Goal: Task Accomplishment & Management: Use online tool/utility

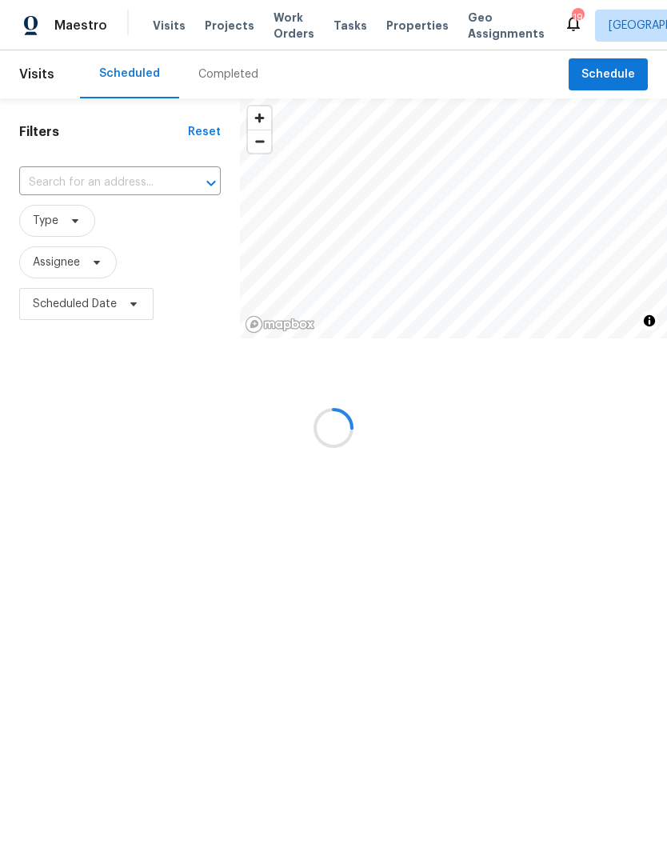
click at [116, 186] on div at bounding box center [333, 428] width 667 height 856
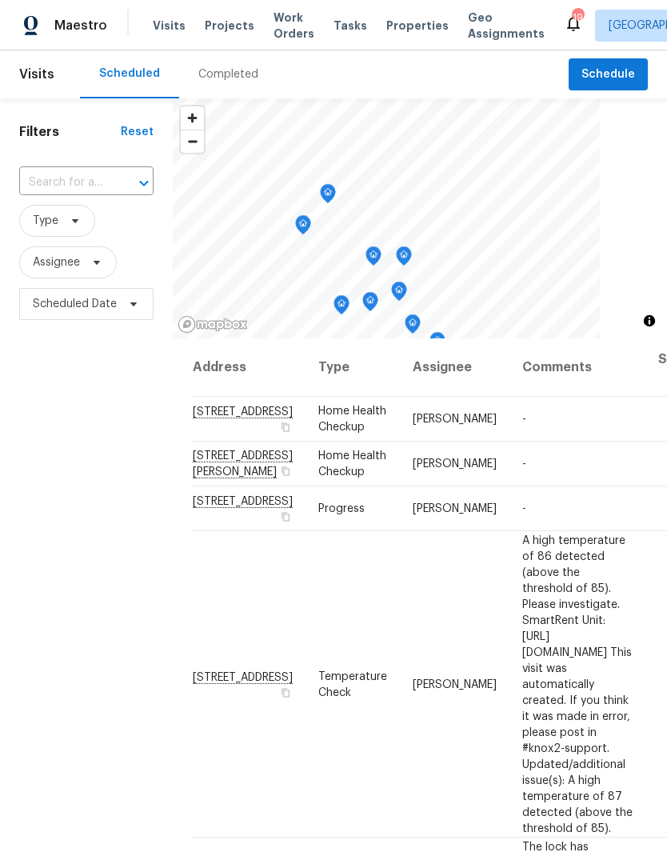
click at [87, 178] on input "text" at bounding box center [64, 182] width 90 height 25
type input "5680"
click at [95, 231] on li "[STREET_ADDRESS]" at bounding box center [85, 219] width 134 height 27
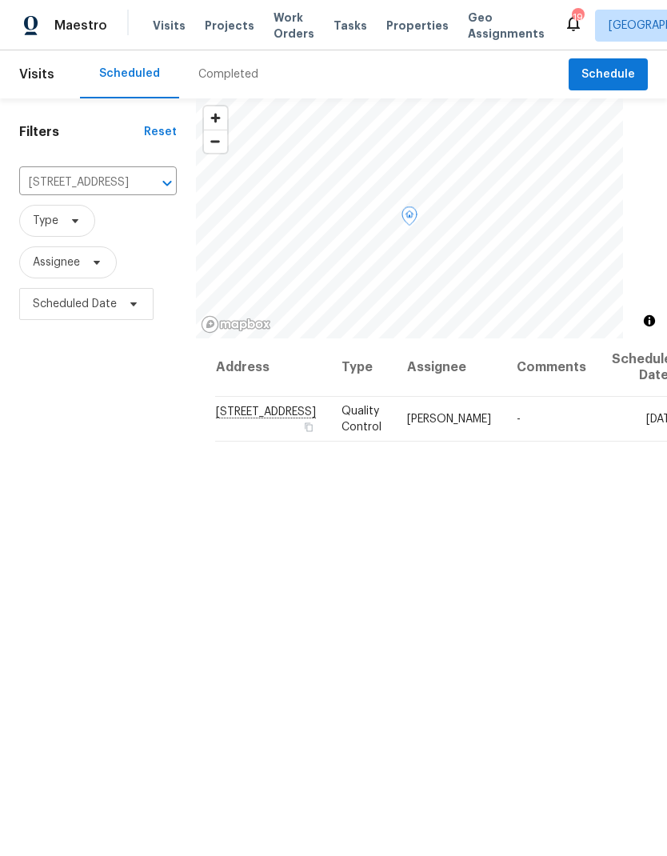
click at [0, 0] on icon at bounding box center [0, 0] width 0 height 0
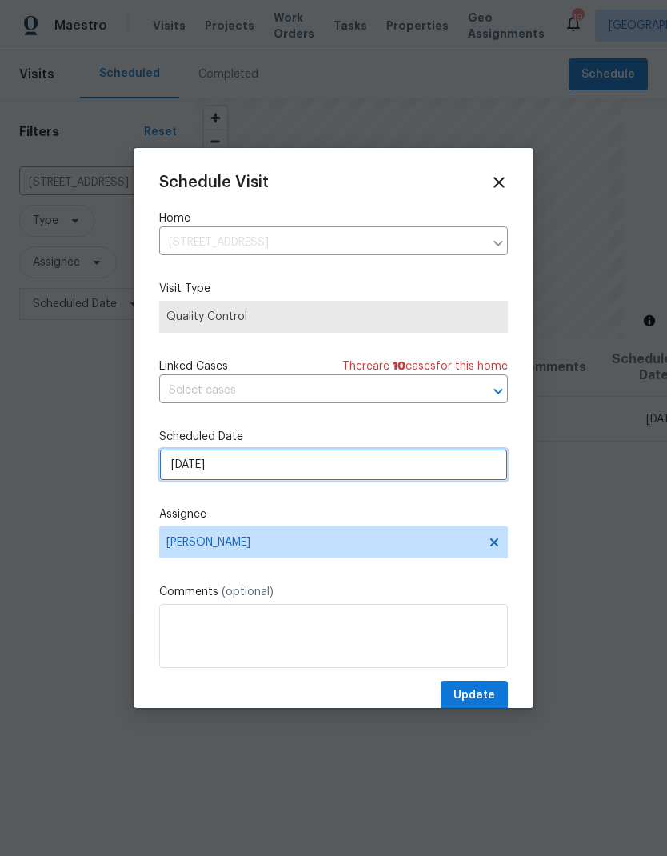
click at [270, 472] on input "[DATE]" at bounding box center [333, 465] width 349 height 32
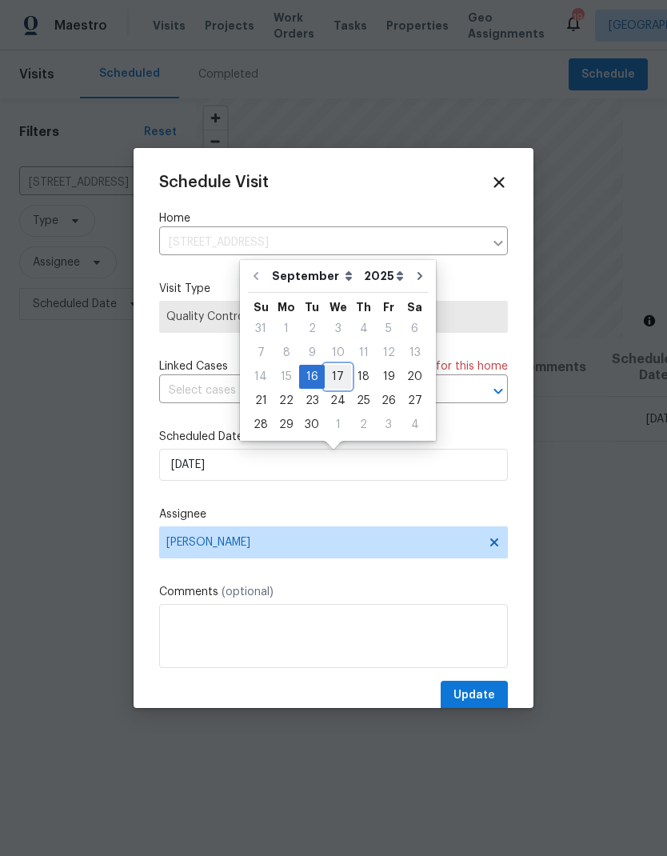
click at [335, 375] on div "17" at bounding box center [338, 377] width 26 height 22
type input "[DATE]"
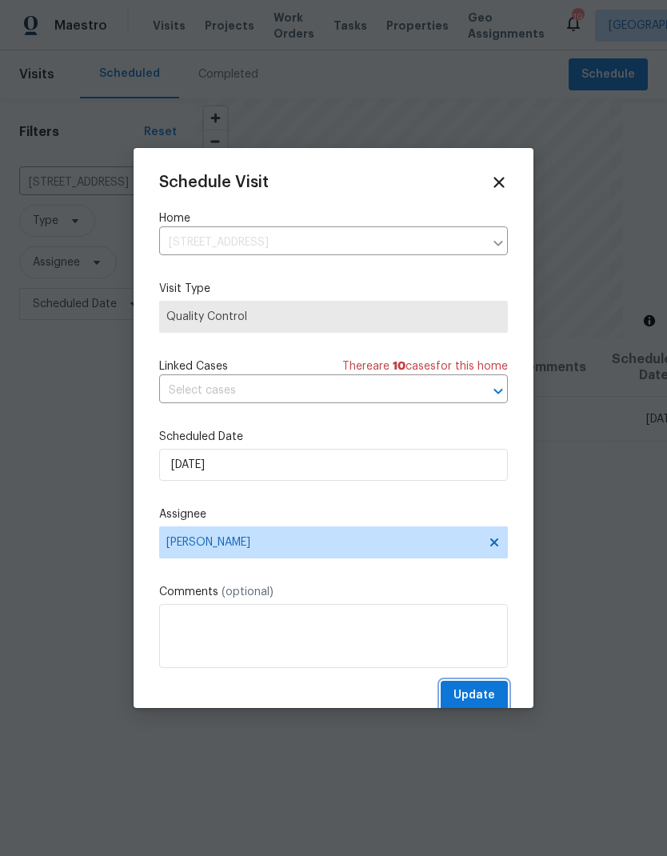
click at [479, 690] on span "Update" at bounding box center [475, 696] width 42 height 20
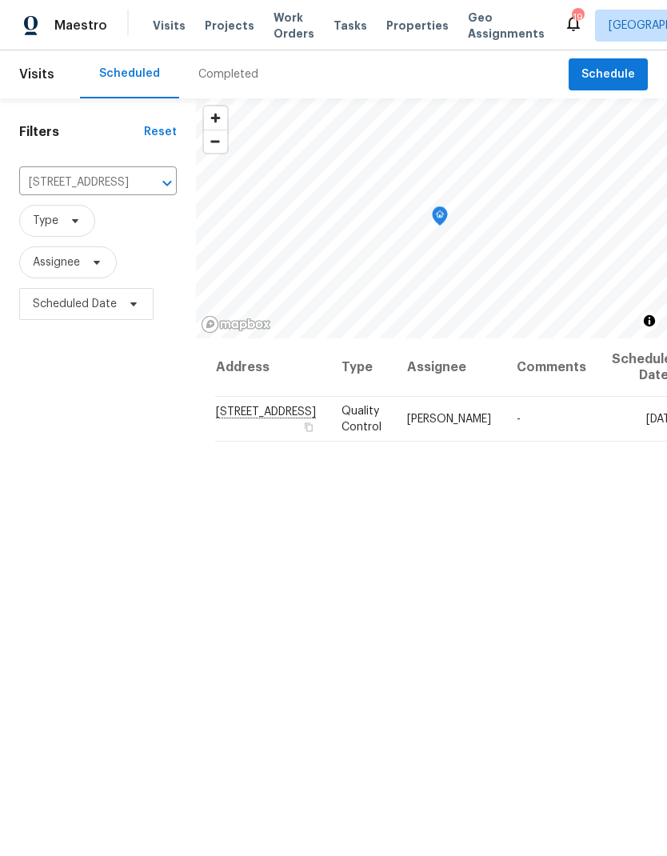
click at [142, 180] on icon "Clear" at bounding box center [147, 183] width 10 height 10
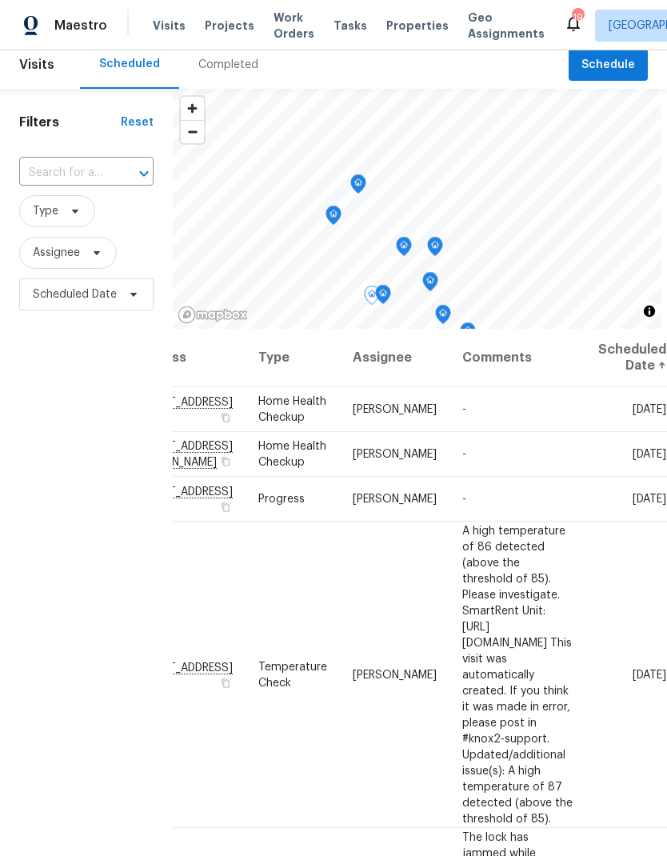
scroll to position [0, 133]
click at [0, 0] on icon at bounding box center [0, 0] width 0 height 0
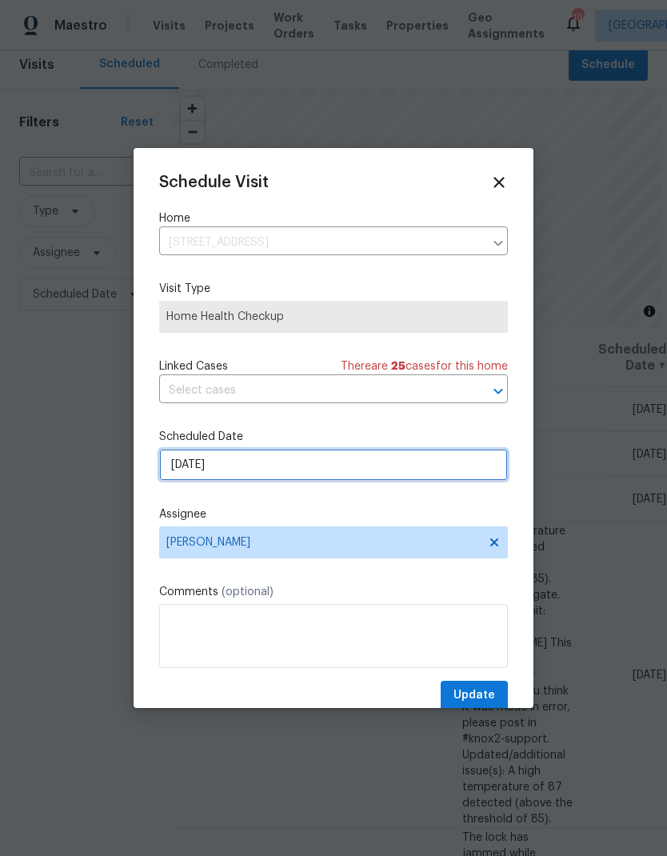
click at [259, 475] on input "[DATE]" at bounding box center [333, 465] width 349 height 32
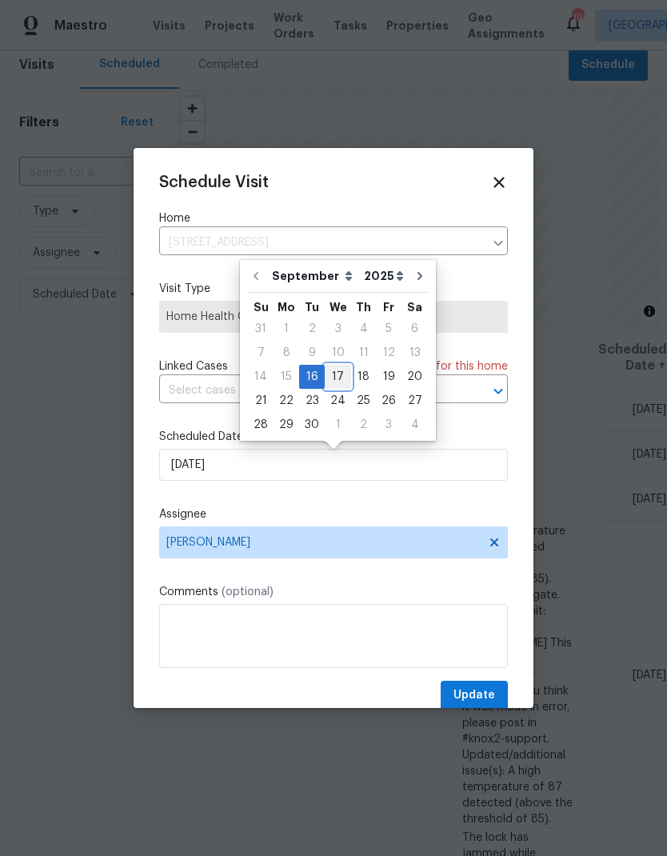
click at [338, 379] on div "17" at bounding box center [338, 377] width 26 height 22
type input "[DATE]"
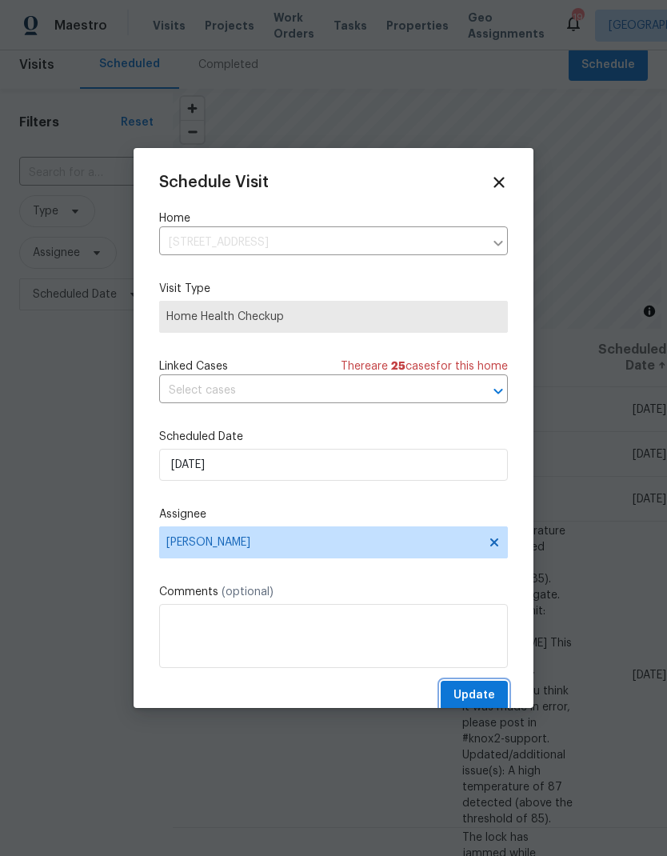
click at [470, 701] on span "Update" at bounding box center [475, 696] width 42 height 20
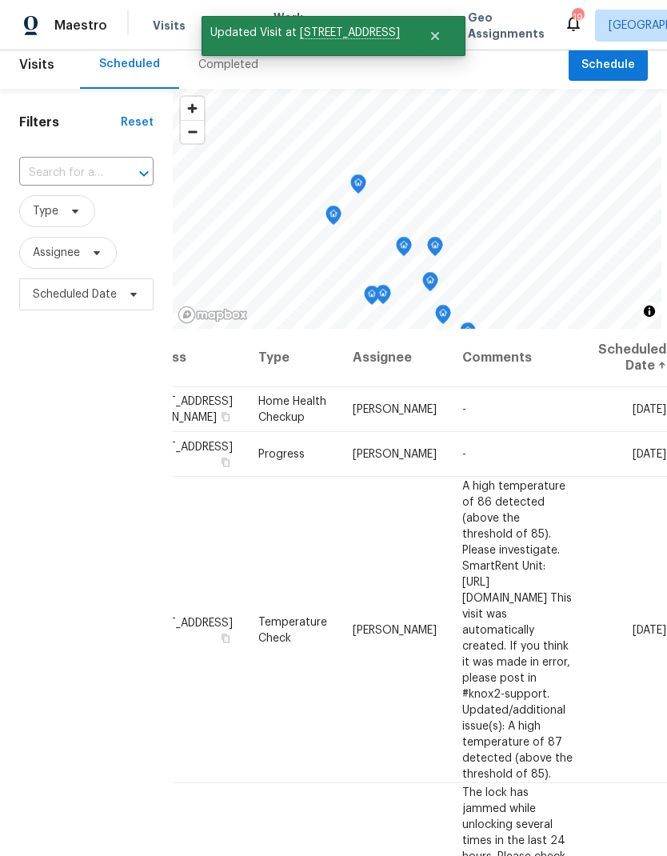
click at [0, 0] on icon at bounding box center [0, 0] width 0 height 0
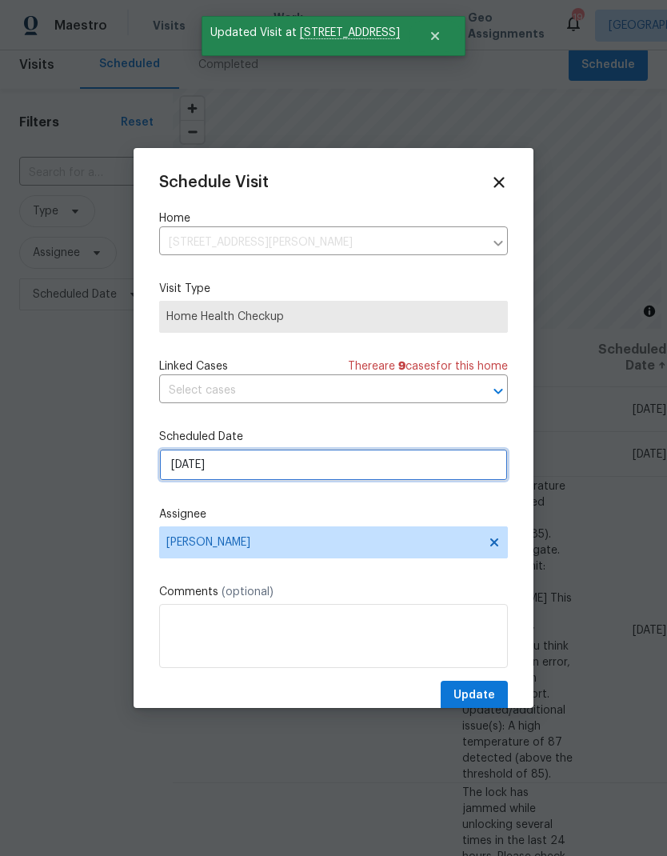
click at [278, 471] on input "[DATE]" at bounding box center [333, 465] width 349 height 32
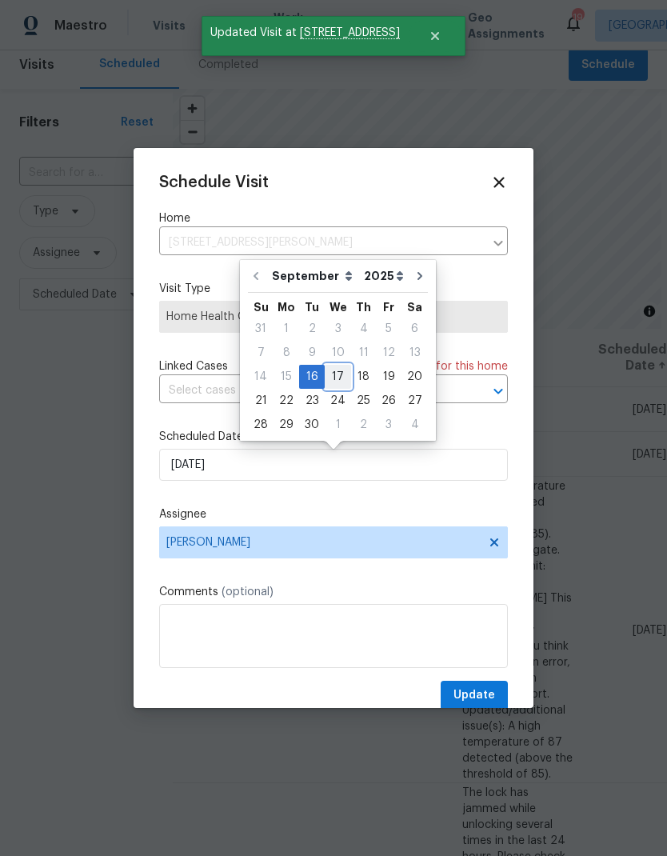
click at [335, 382] on div "17" at bounding box center [338, 377] width 26 height 22
type input "[DATE]"
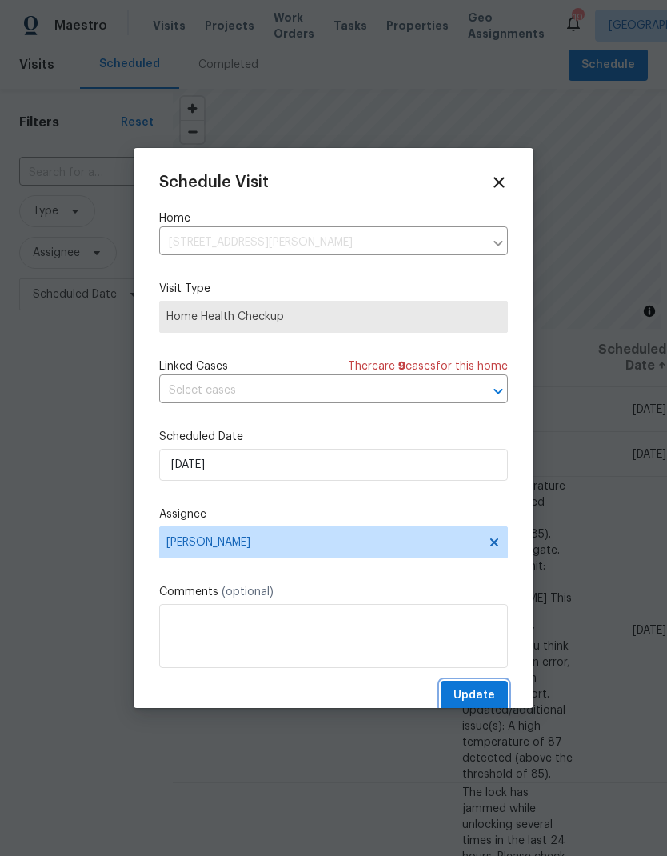
click at [471, 703] on span "Update" at bounding box center [475, 696] width 42 height 20
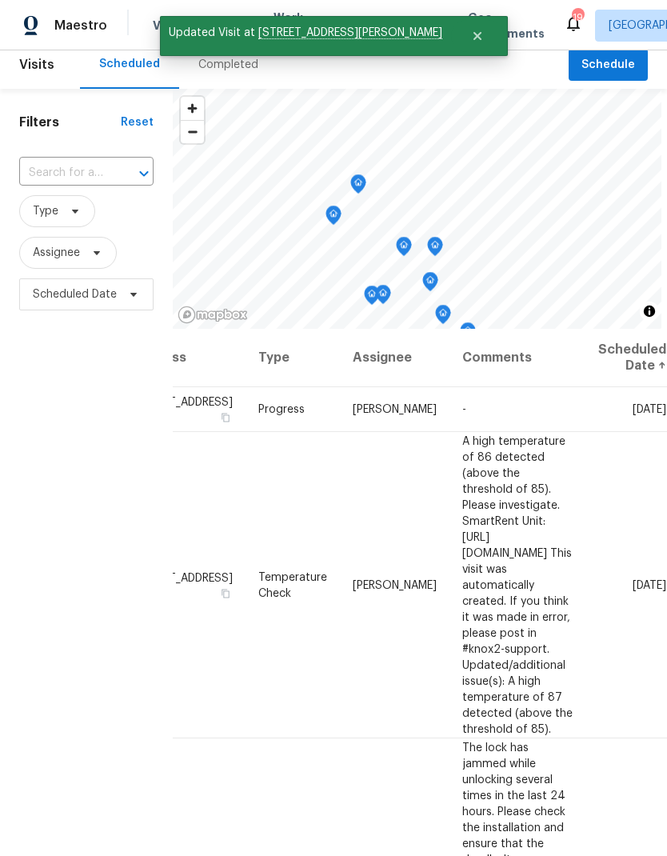
click at [0, 0] on icon at bounding box center [0, 0] width 0 height 0
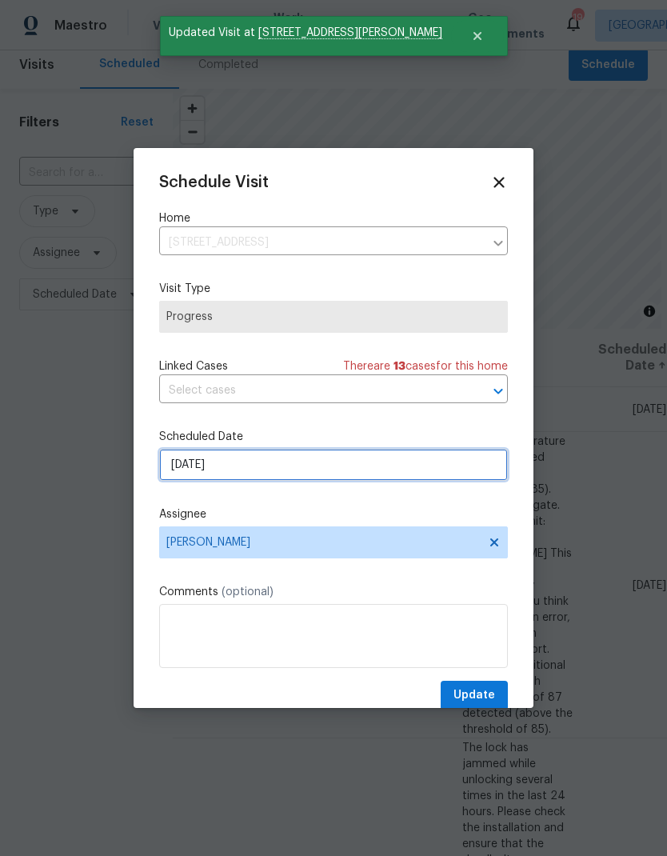
click at [275, 472] on input "[DATE]" at bounding box center [333, 465] width 349 height 32
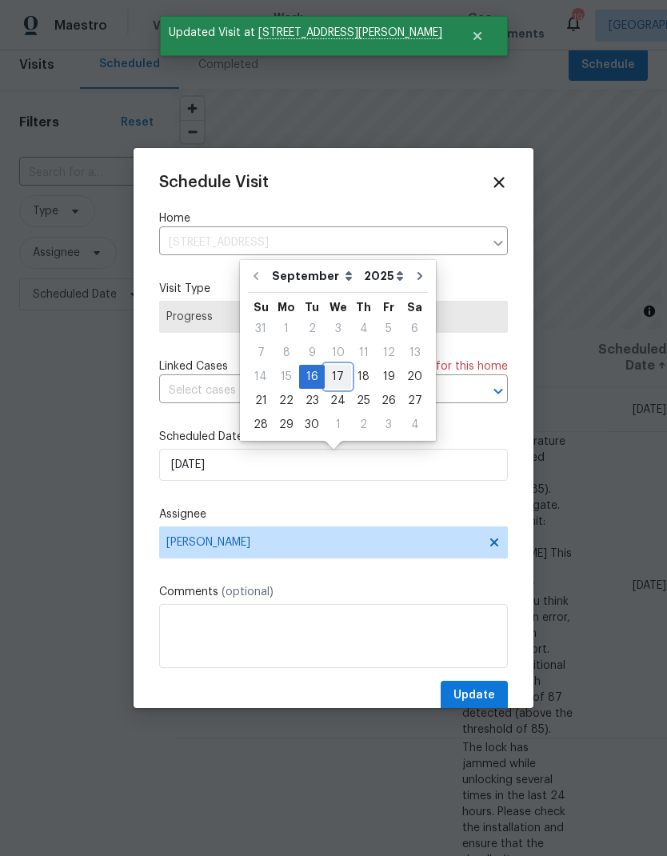
click at [332, 376] on div "17" at bounding box center [338, 377] width 26 height 22
type input "[DATE]"
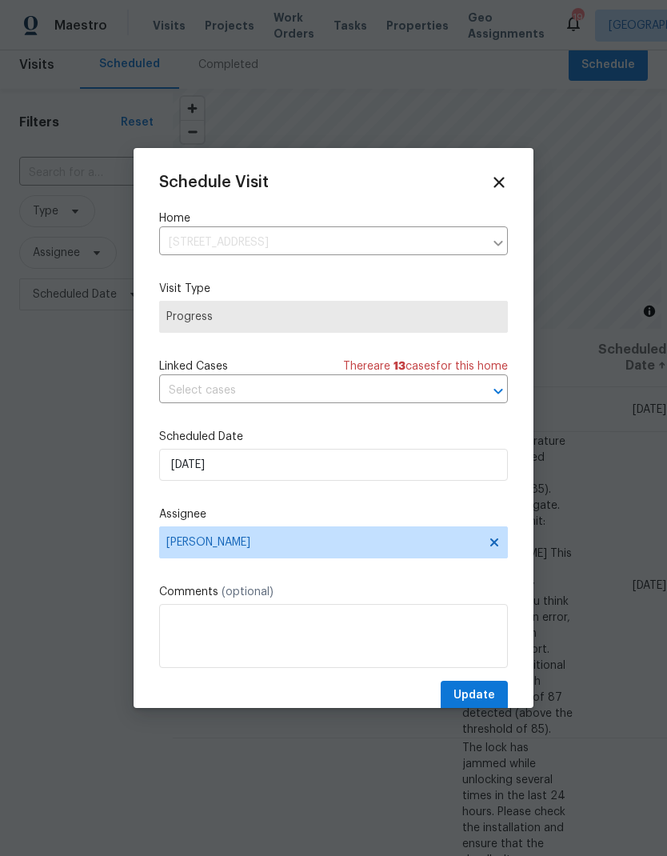
click at [479, 699] on span "Update" at bounding box center [475, 696] width 42 height 20
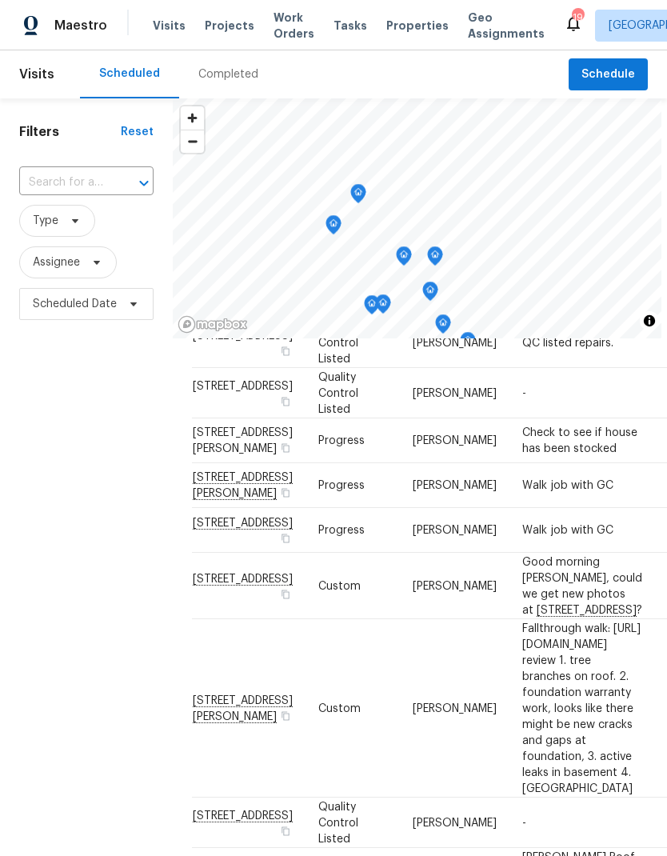
scroll to position [0, 0]
click at [91, 269] on icon at bounding box center [96, 262] width 13 height 13
type input "[PERSON_NAME]"
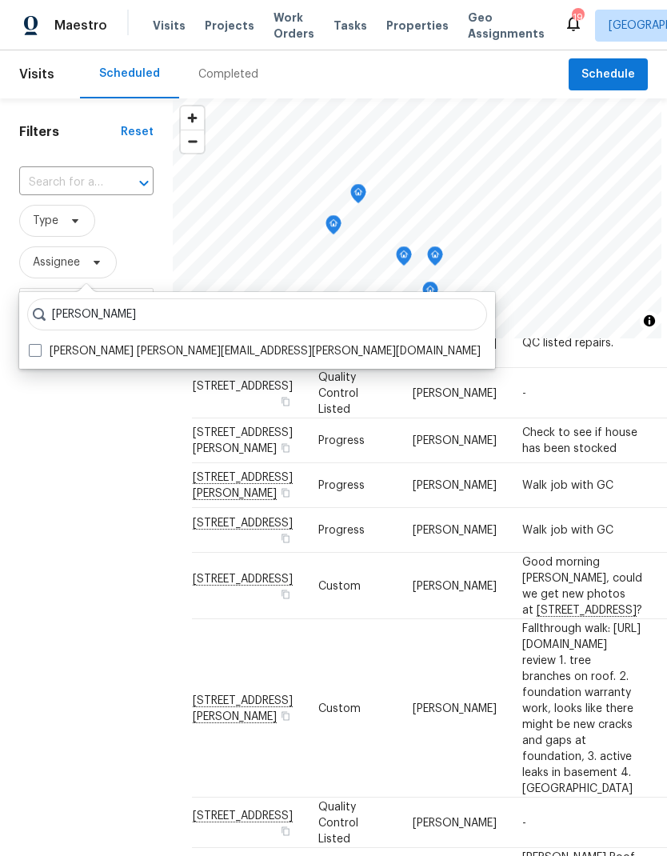
click at [42, 350] on label "Andrew McCuskey andrew.mccuskey@opendoor.com" at bounding box center [255, 351] width 452 height 16
click at [39, 350] on input "Andrew McCuskey andrew.mccuskey@opendoor.com" at bounding box center [34, 348] width 10 height 10
checkbox input "true"
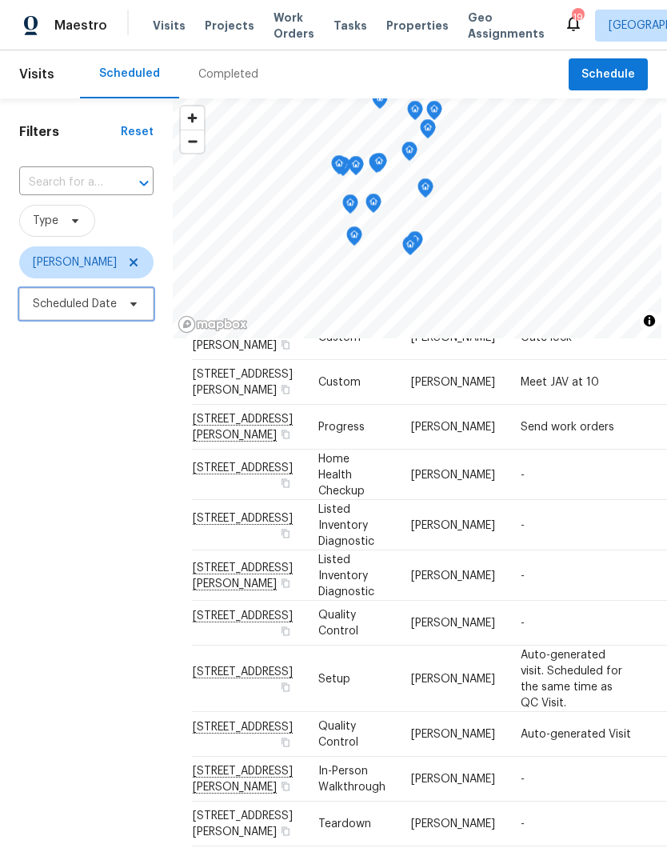
click at [132, 306] on icon at bounding box center [133, 304] width 6 height 4
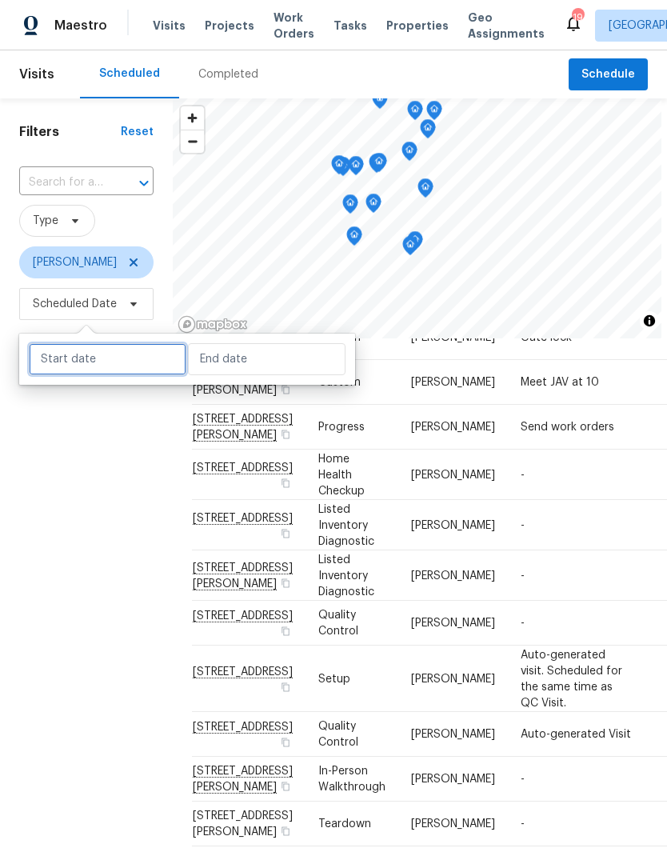
click at [126, 358] on input "text" at bounding box center [108, 359] width 158 height 32
select select "8"
select select "2025"
select select "9"
select select "2025"
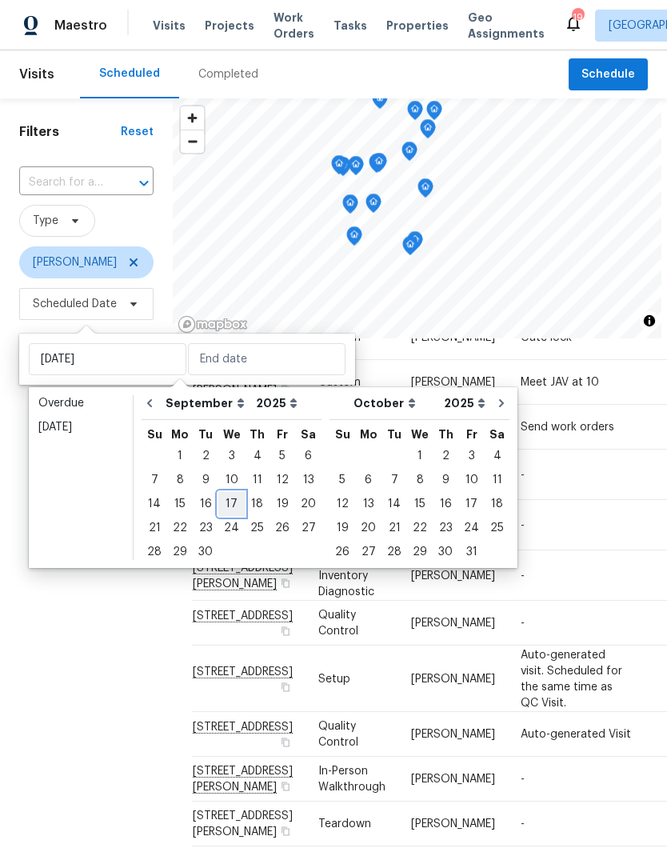
click at [228, 503] on div "17" at bounding box center [231, 504] width 26 height 22
type input "[DATE]"
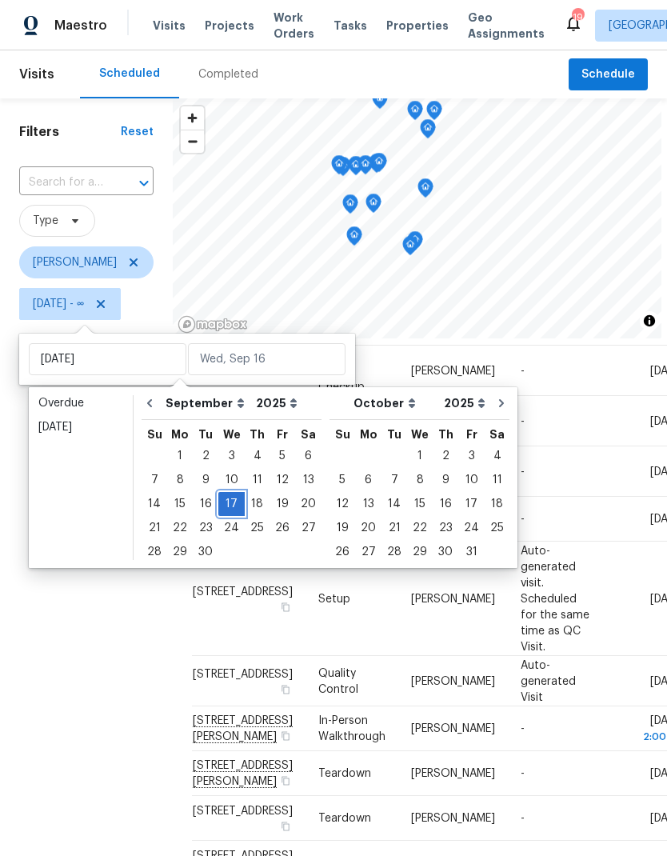
click at [232, 502] on div "17" at bounding box center [231, 504] width 26 height 22
type input "[DATE]"
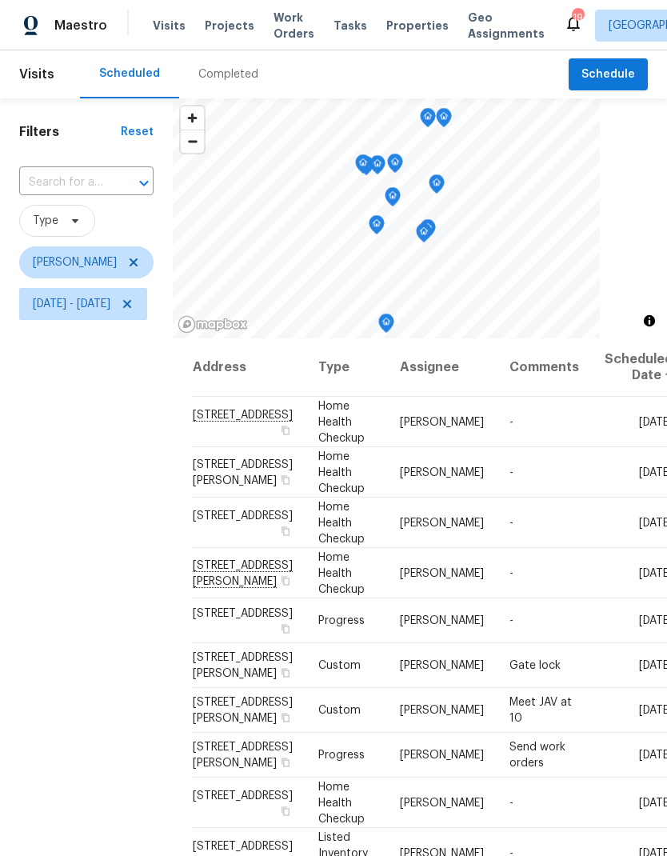
click at [230, 27] on span "Projects" at bounding box center [230, 26] width 50 height 16
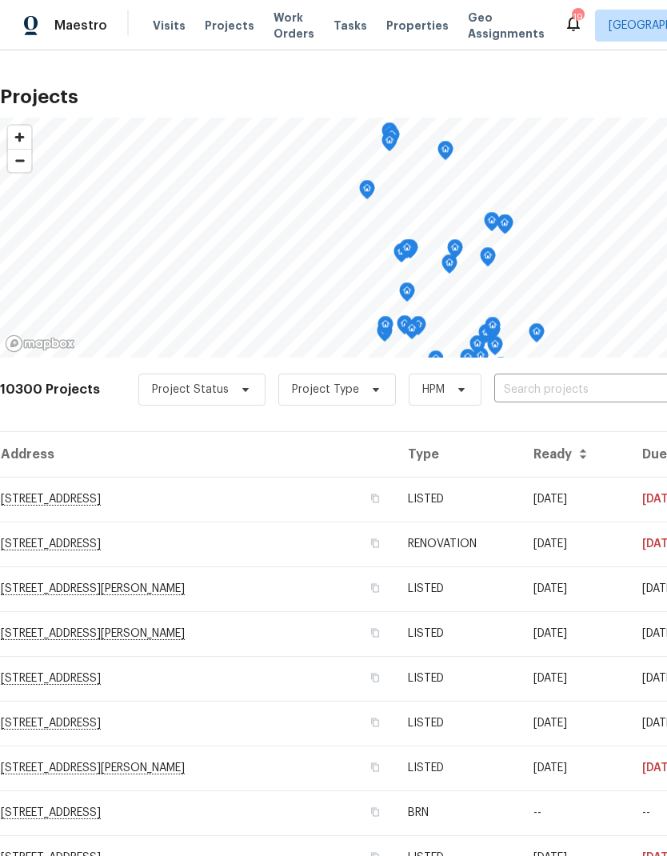
click at [531, 392] on input "text" at bounding box center [586, 390] width 183 height 25
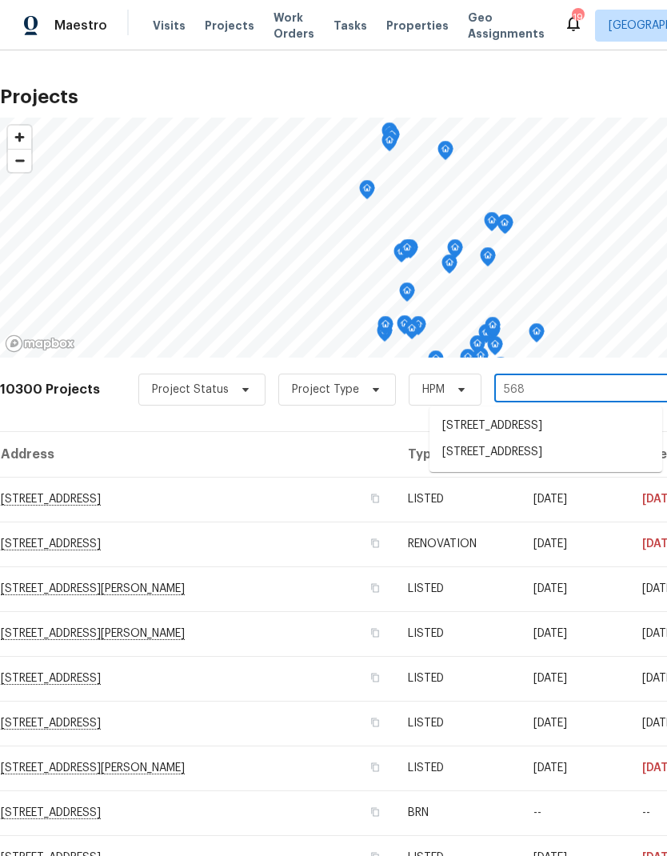
type input "5680"
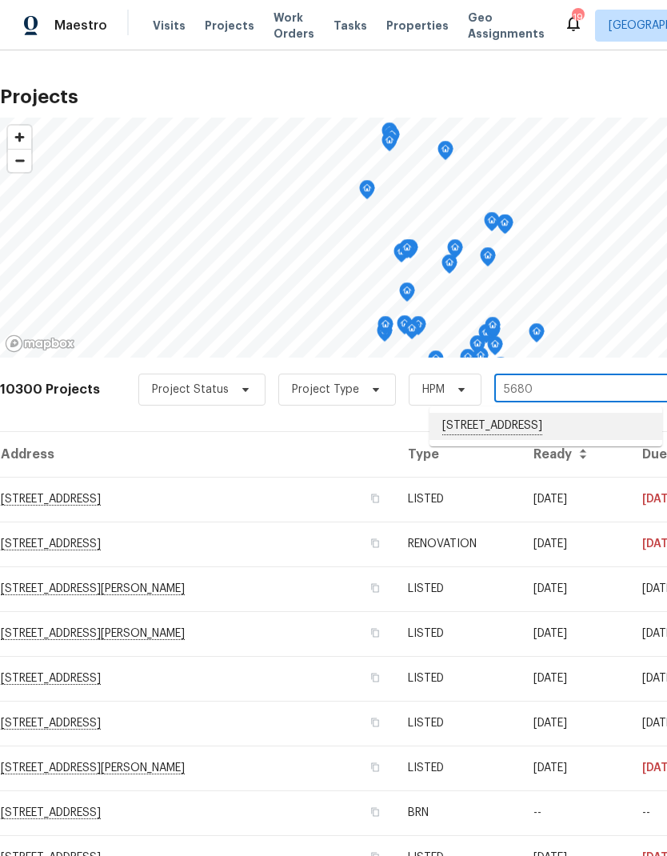
click at [514, 426] on li "[STREET_ADDRESS]" at bounding box center [546, 426] width 233 height 27
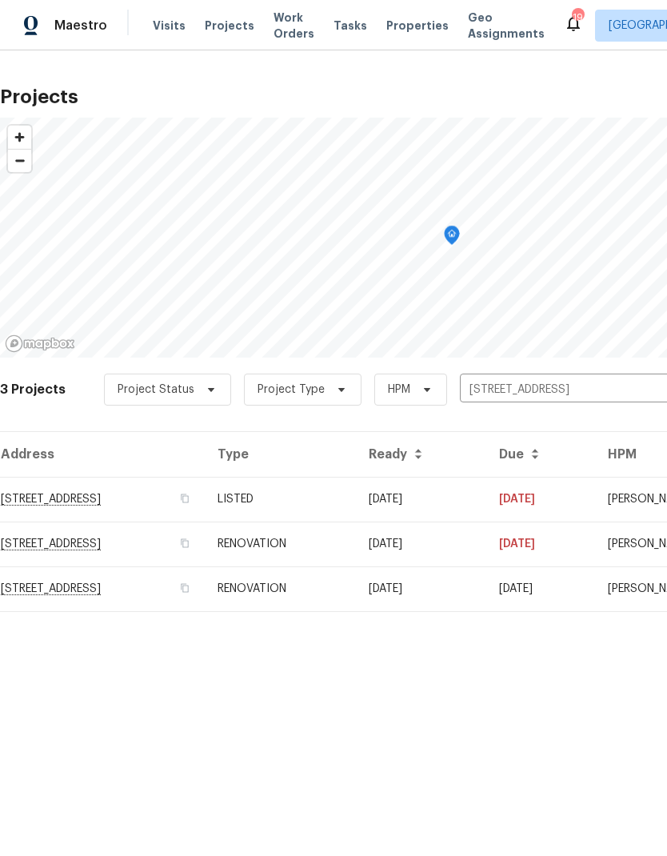
click at [356, 593] on td "RENOVATION" at bounding box center [280, 589] width 151 height 45
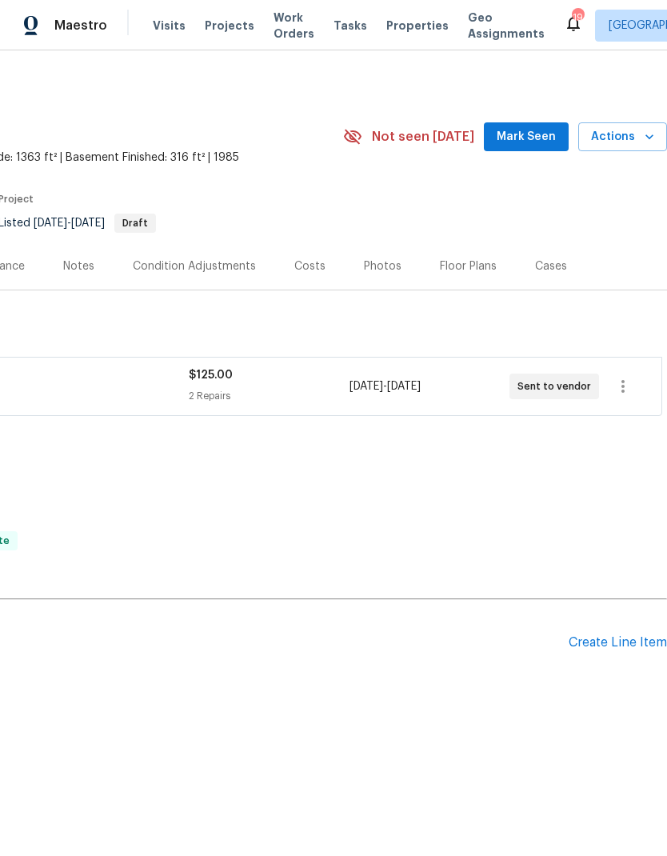
scroll to position [0, 237]
click at [374, 263] on div "Photos" at bounding box center [383, 266] width 38 height 16
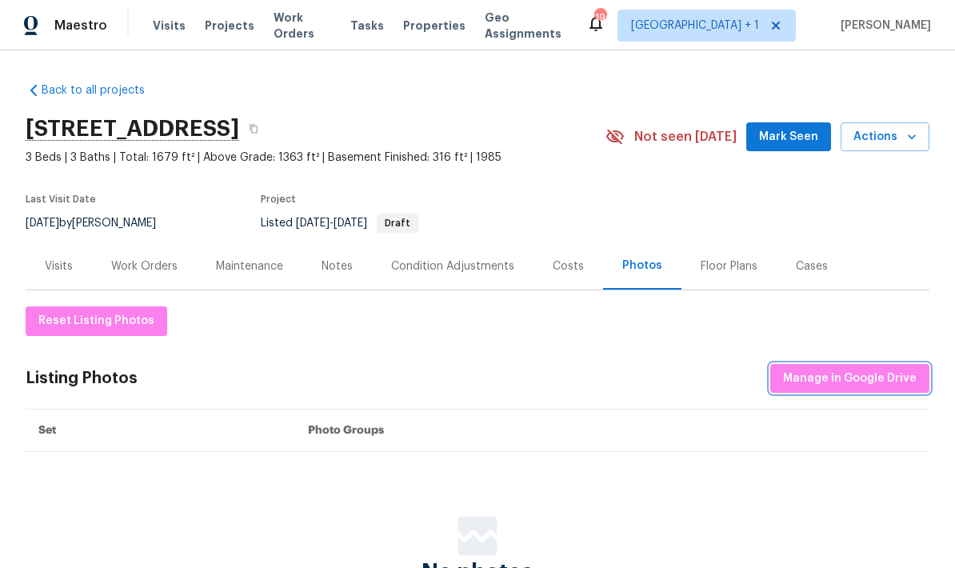
click at [667, 378] on span "Manage in Google Drive" at bounding box center [850, 379] width 134 height 20
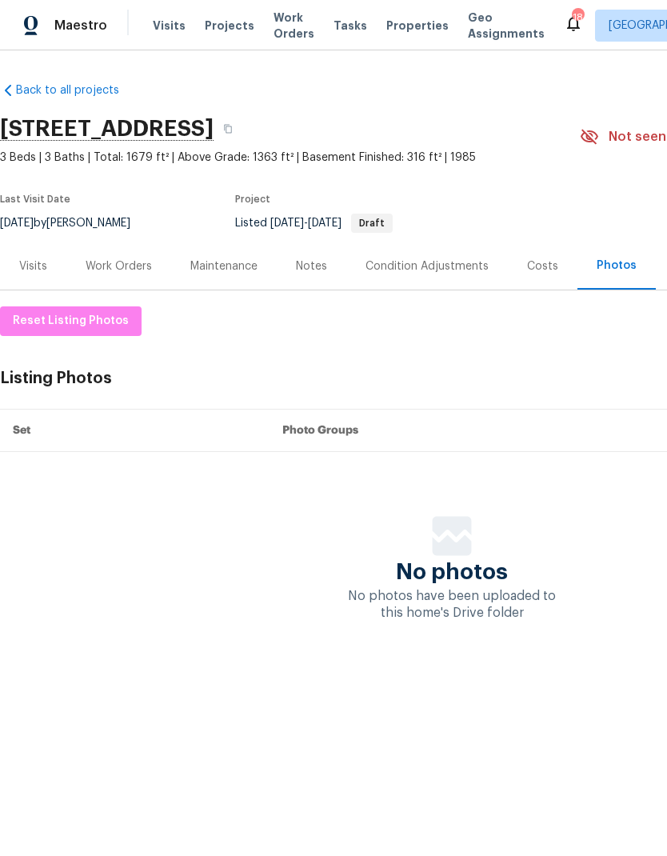
click at [400, 26] on span "Properties" at bounding box center [417, 26] width 62 height 16
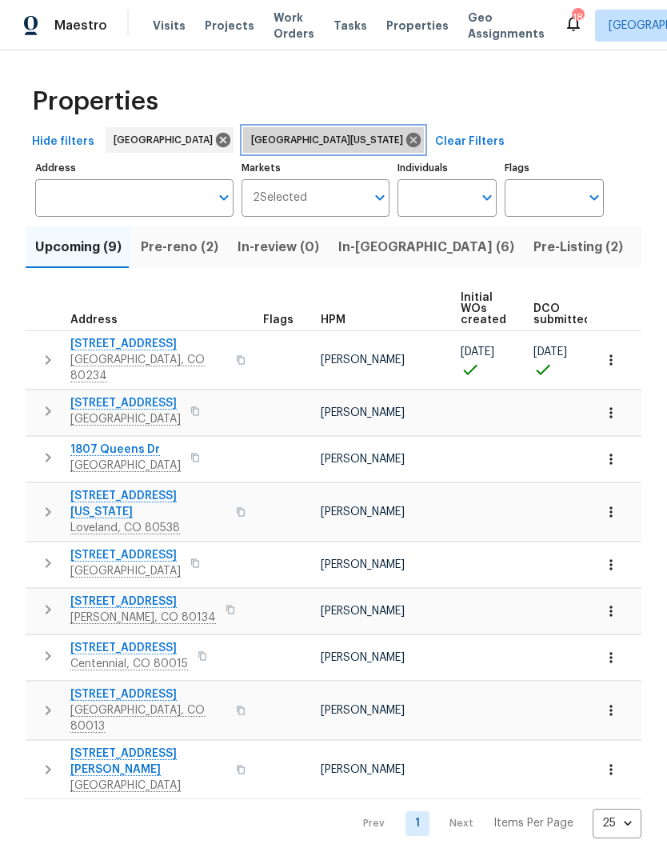
click at [405, 141] on icon at bounding box center [414, 140] width 18 height 18
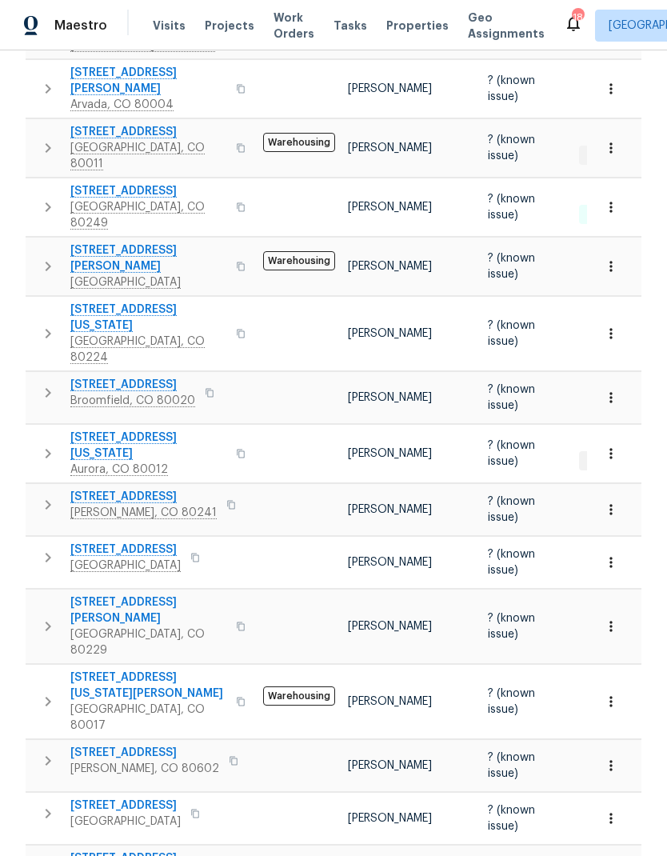
scroll to position [405, 0]
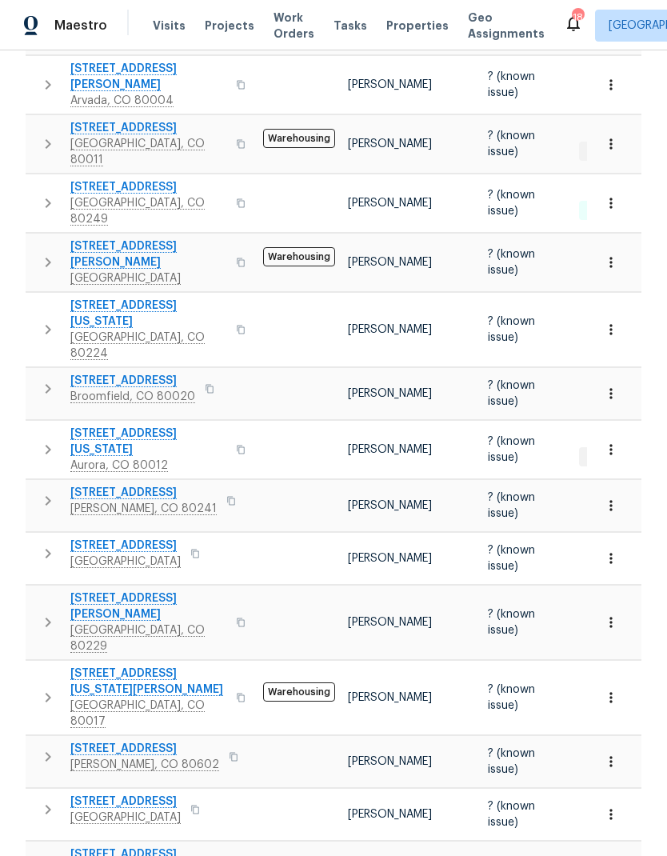
click at [601, 605] on button "button" at bounding box center [611, 622] width 35 height 35
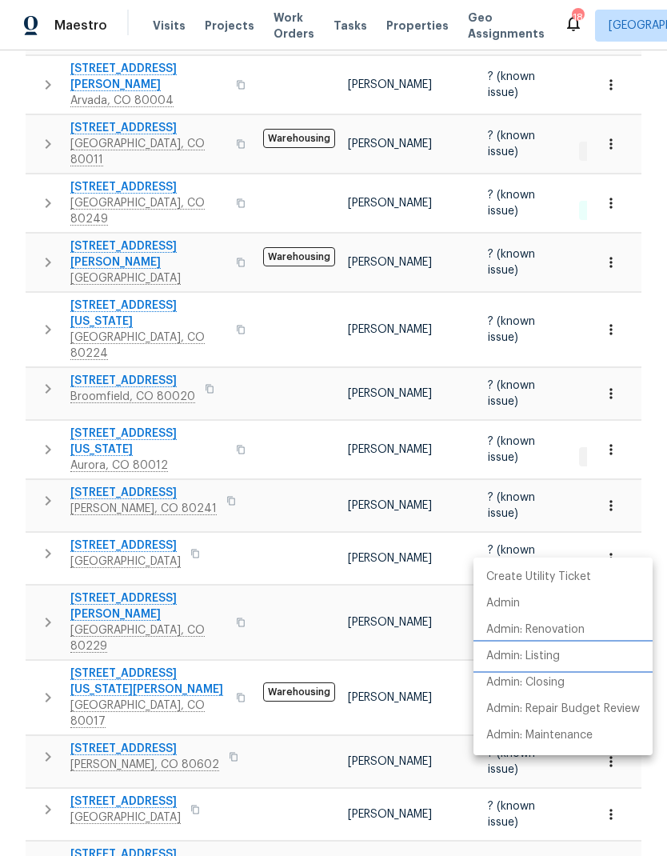
click at [540, 656] on p "Admin: Listing" at bounding box center [524, 656] width 74 height 17
